Goal: Task Accomplishment & Management: Manage account settings

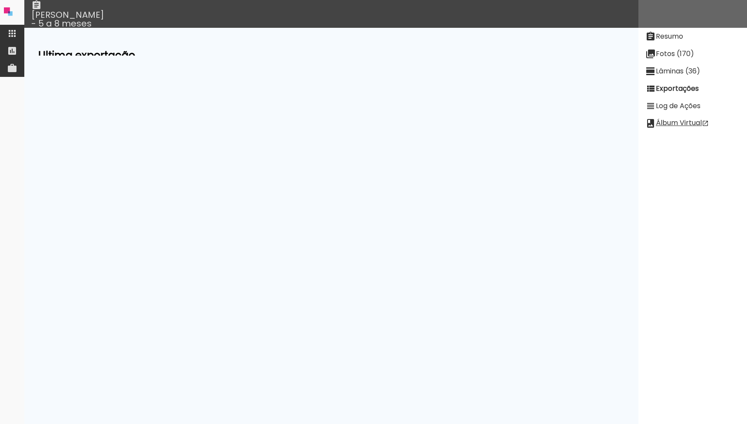
scroll to position [28, 0]
click at [15, 33] on iron-icon at bounding box center [12, 33] width 10 height 10
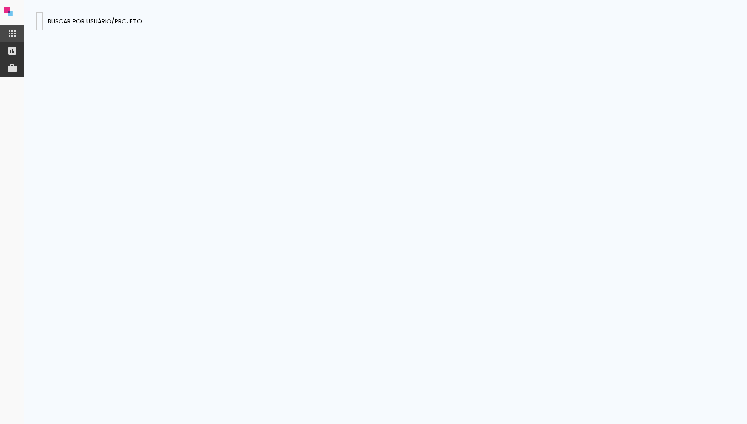
click at [43, 26] on paper-input-container "JAa3NCv4a6ejCyeR5" at bounding box center [39, 21] width 6 height 18
type input "pKb2JojuwGE9NHWRK"
type paper-input "pKb2JojuwGE9NHWRK"
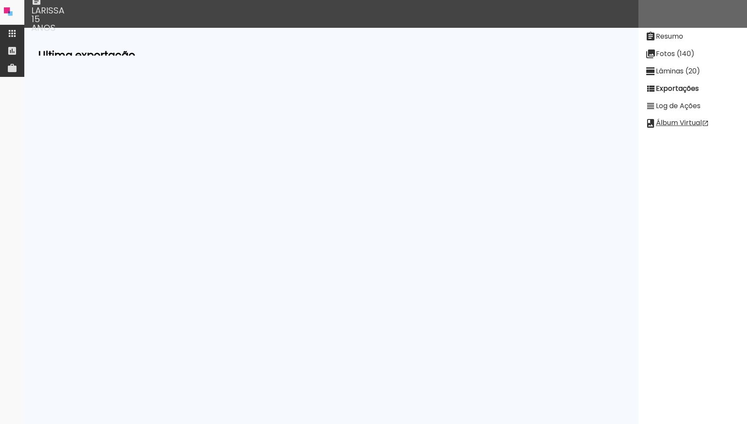
click at [0, 0] on slot "Lâminas (20)" at bounding box center [0, 0] width 0 height 0
click at [68, 42] on paper-button "[PERSON_NAME]" at bounding box center [73, 50] width 66 height 17
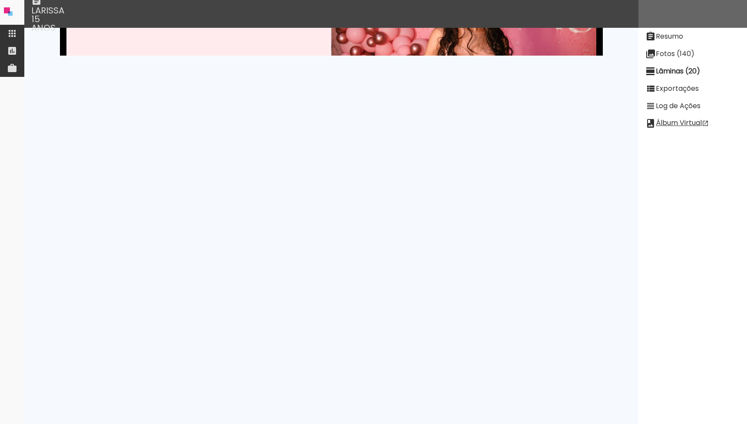
scroll to position [294, 0]
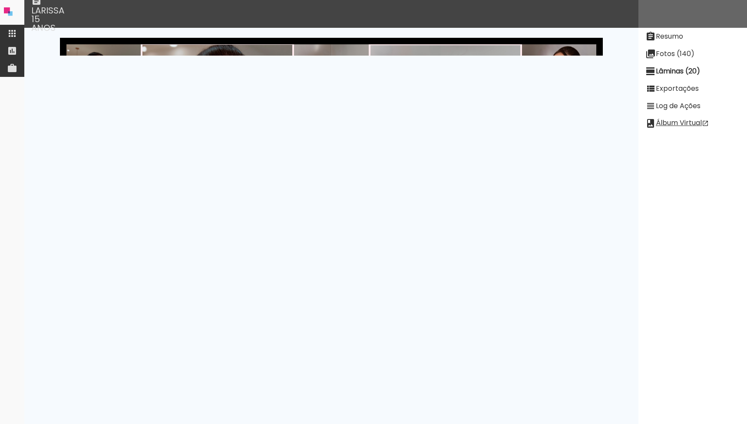
click at [665, 30] on paper-item "Resumo" at bounding box center [693, 36] width 109 height 17
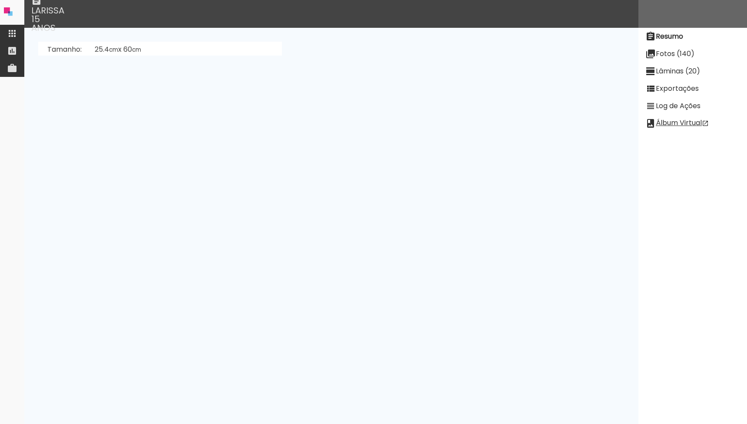
click at [169, 119] on link "[PERSON_NAME] FOTOGRAFIA (K7iZumJjx37AeKRK5)" at bounding box center [185, 119] width 181 height 10
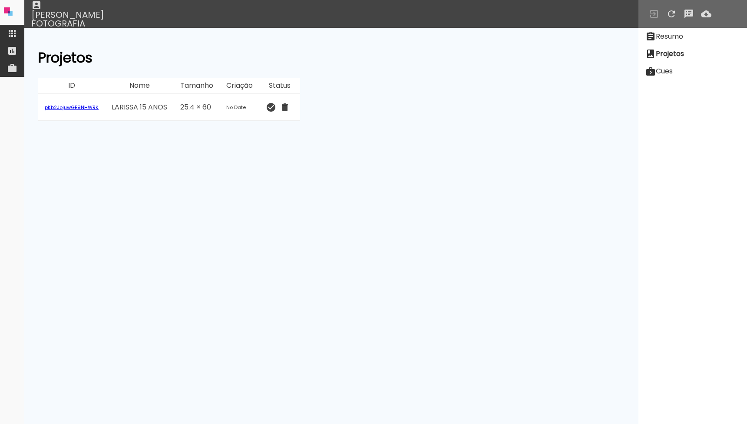
click at [280, 45] on neon-animatable "Projetos ID Nome Tamanho Criação Status pKb2JojuwGE9NHWRK LARISSA 15 ANOS 25.4 …" at bounding box center [331, 42] width 614 height 28
click at [67, 110] on link "pKb2JojuwGE9NHWRK" at bounding box center [72, 107] width 54 height 7
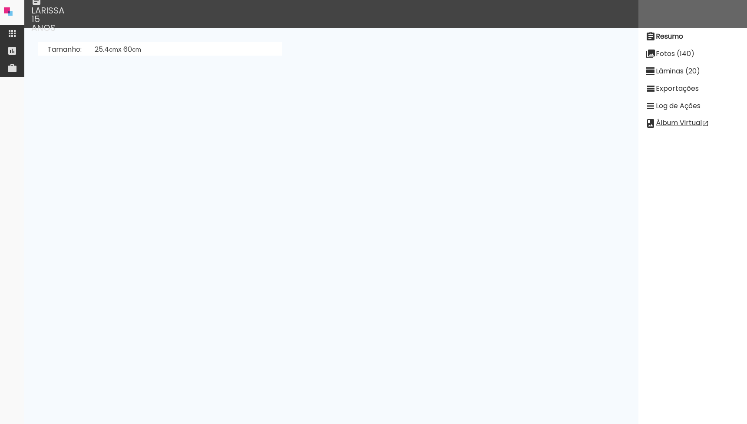
click at [199, 56] on neon-animatable "Tamanho: 25.4 cm x 60 cm Sangria: 0.7 mm , Margem: 0.2 mm Preset: [PERSON_NAME]…" at bounding box center [331, 42] width 614 height 28
click at [460, 56] on neon-animatable "Tamanho: 25.4 cm x 60 cm Sangria: 0.7 mm , Margem: 0.2 mm Preset: [PERSON_NAME]…" at bounding box center [331, 42] width 614 height 28
click at [369, 56] on neon-animatable "Tamanho: 25.4 cm x 60 cm Sangria: 0.7 mm , Margem: 0.2 mm Preset: [PERSON_NAME]…" at bounding box center [331, 42] width 614 height 28
click at [0, 0] on slot "Exportações" at bounding box center [0, 0] width 0 height 0
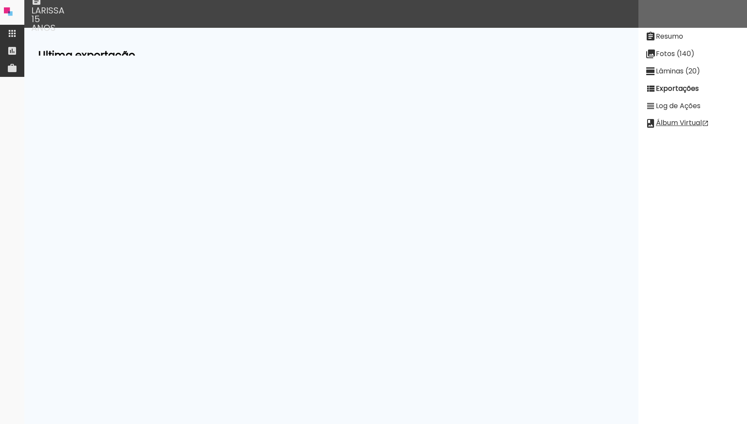
click at [668, 43] on paper-item "Resumo" at bounding box center [693, 36] width 109 height 17
click at [173, 118] on link "[PERSON_NAME] FOTOGRAFIA (K7iZumJjx37AeKRK5)" at bounding box center [185, 119] width 181 height 10
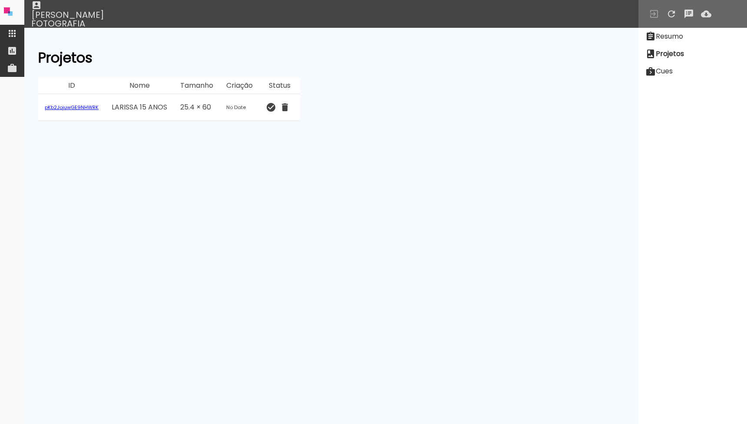
click at [0, 0] on slot "Resumo" at bounding box center [0, 0] width 0 height 0
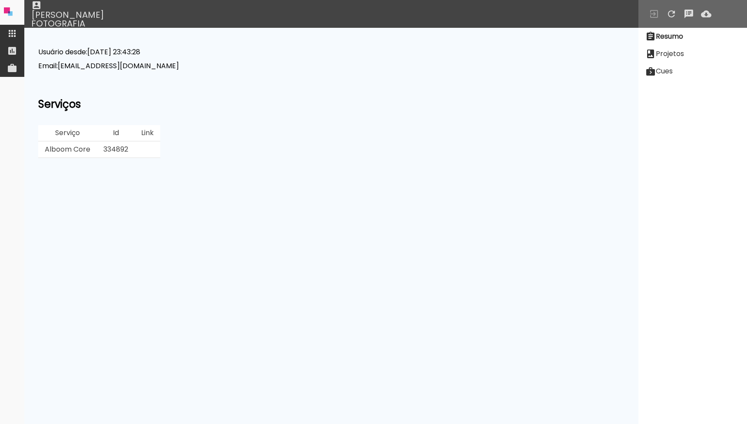
click at [118, 151] on td "334892" at bounding box center [116, 150] width 38 height 17
click at [204, 152] on div "Usuário desde: [DATE] 23:43:28 Email: [EMAIL_ADDRESS][DOMAIN_NAME] Serviços Ser…" at bounding box center [331, 103] width 587 height 109
click at [262, 56] on neon-animatable "Usuário desde: [DATE] 23:43:28 Email: [EMAIL_ADDRESS][DOMAIN_NAME] Serviços Ser…" at bounding box center [331, 42] width 614 height 28
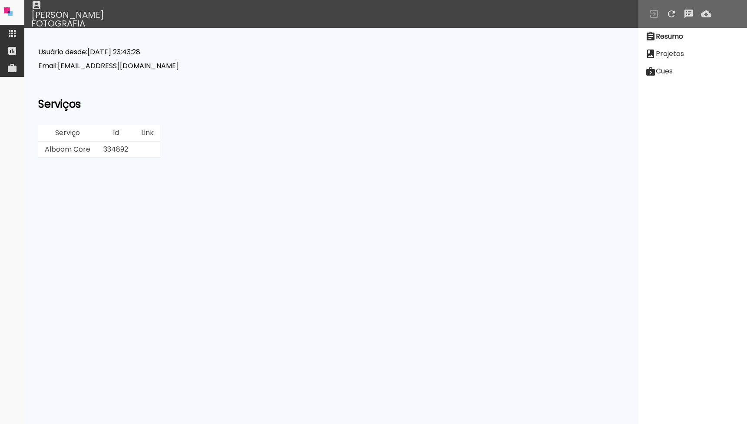
click at [262, 56] on neon-animatable "Usuário desde: [DATE] 23:43:28 Email: [EMAIL_ADDRESS][DOMAIN_NAME] Serviços Ser…" at bounding box center [331, 42] width 614 height 28
